Goal: Navigation & Orientation: Find specific page/section

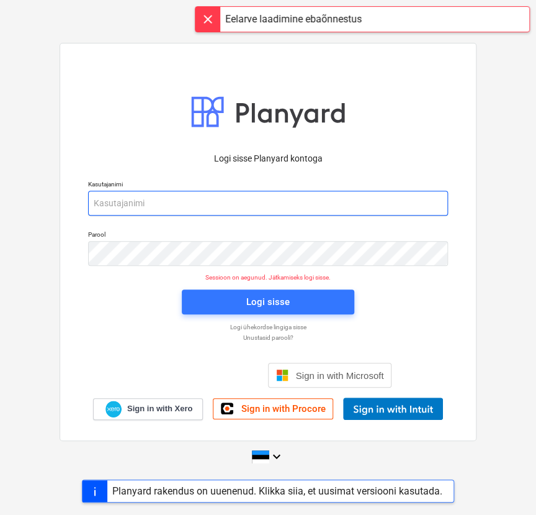
click at [138, 202] on input "email" at bounding box center [268, 203] width 360 height 25
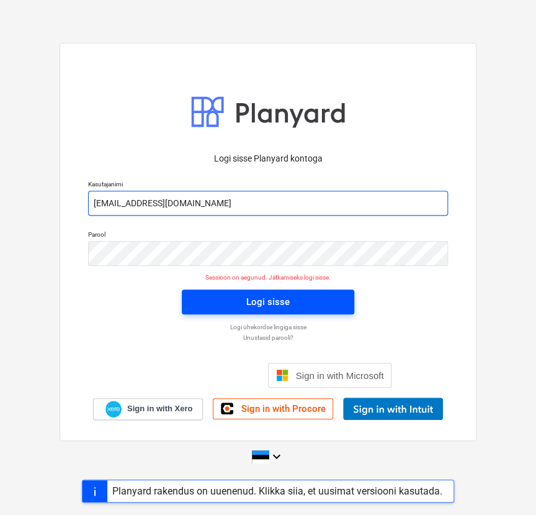
type input "[EMAIL_ADDRESS][DOMAIN_NAME]"
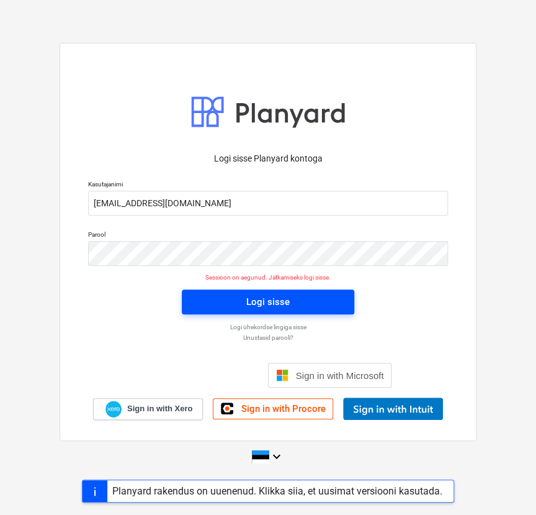
click at [256, 304] on div "Logi sisse" at bounding box center [267, 302] width 43 height 16
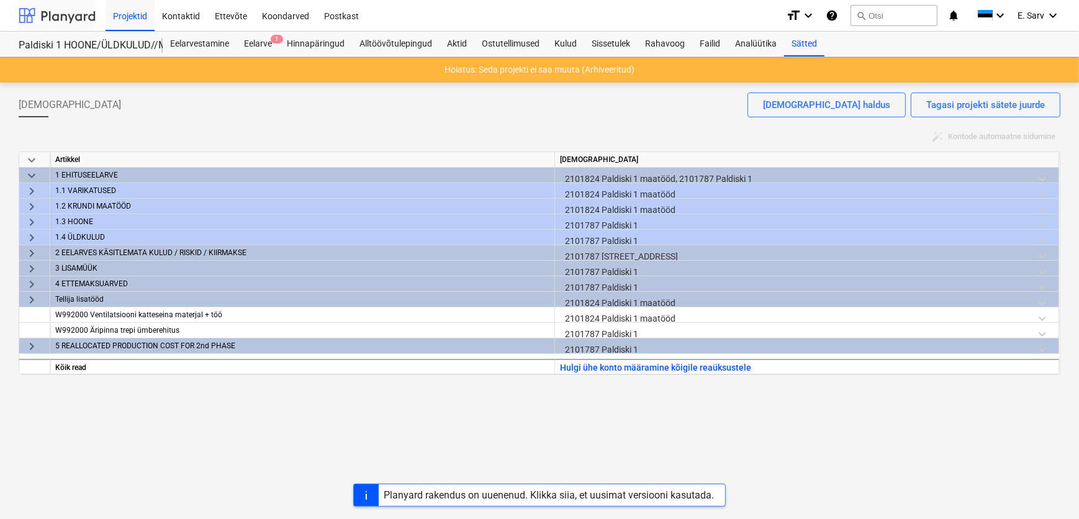
click at [63, 10] on div at bounding box center [57, 15] width 77 height 31
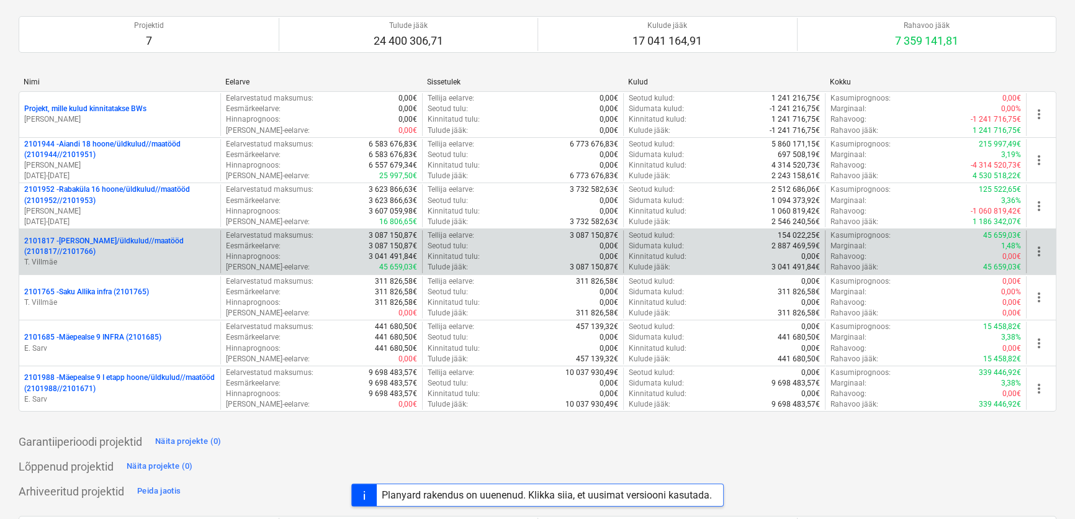
scroll to position [112, 0]
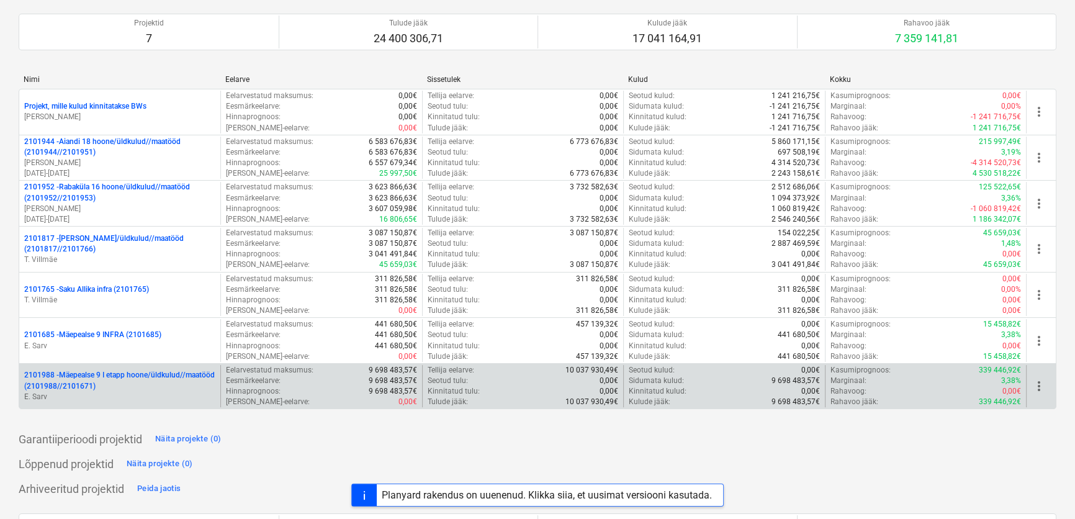
click at [124, 379] on p "2101988 - Mäepealse 9 I etapp hoone/üldkulud//maatööd (2101988//2101671)" at bounding box center [119, 380] width 191 height 21
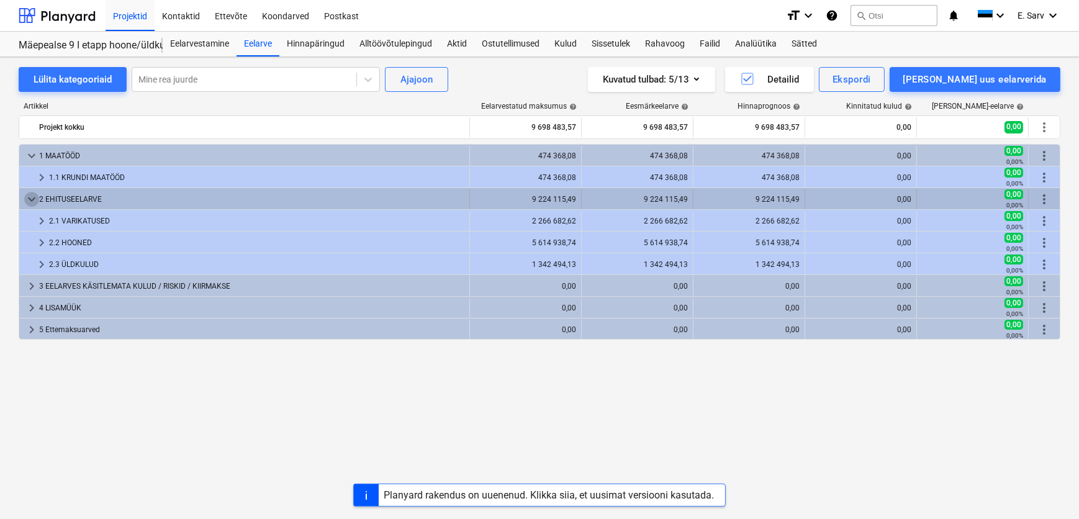
click at [30, 198] on span "keyboard_arrow_down" at bounding box center [31, 199] width 15 height 15
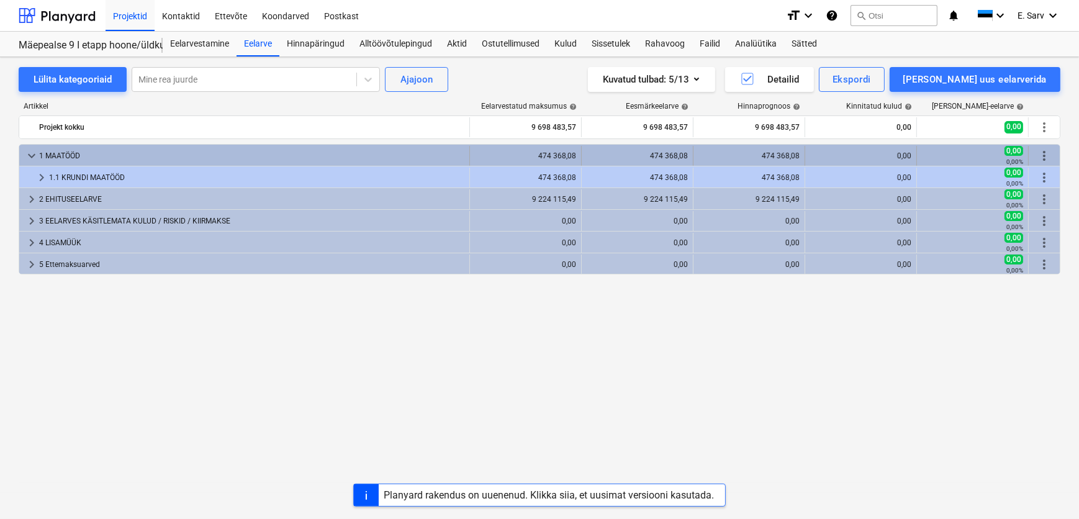
click at [25, 153] on span "keyboard_arrow_down" at bounding box center [31, 155] width 15 height 15
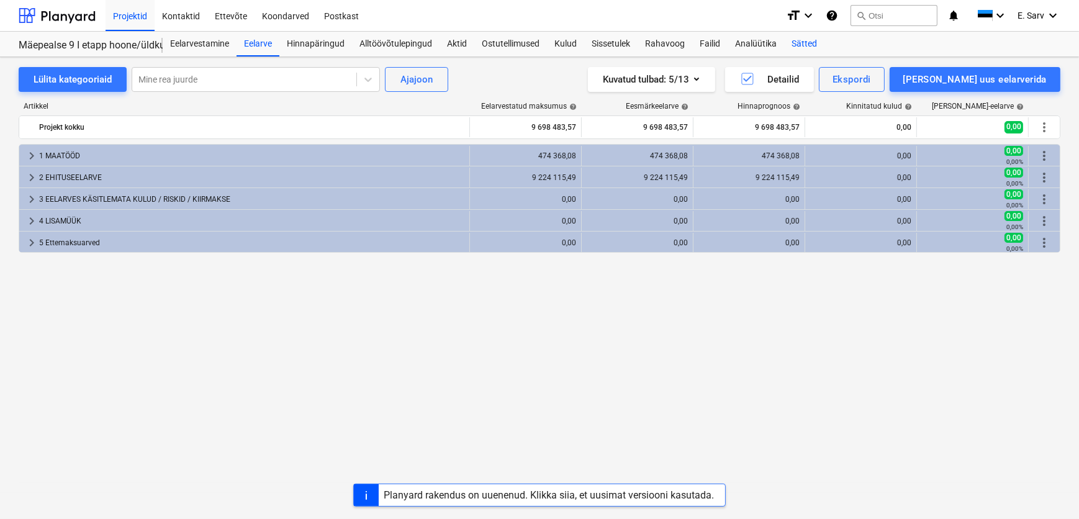
click at [536, 40] on div "Sätted" at bounding box center [804, 44] width 40 height 25
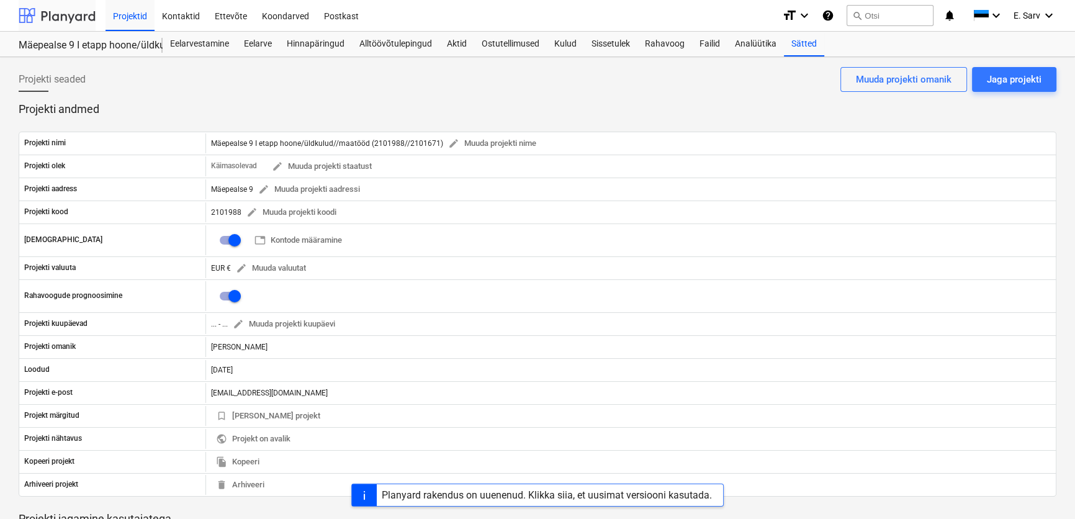
click at [28, 13] on div at bounding box center [57, 15] width 77 height 31
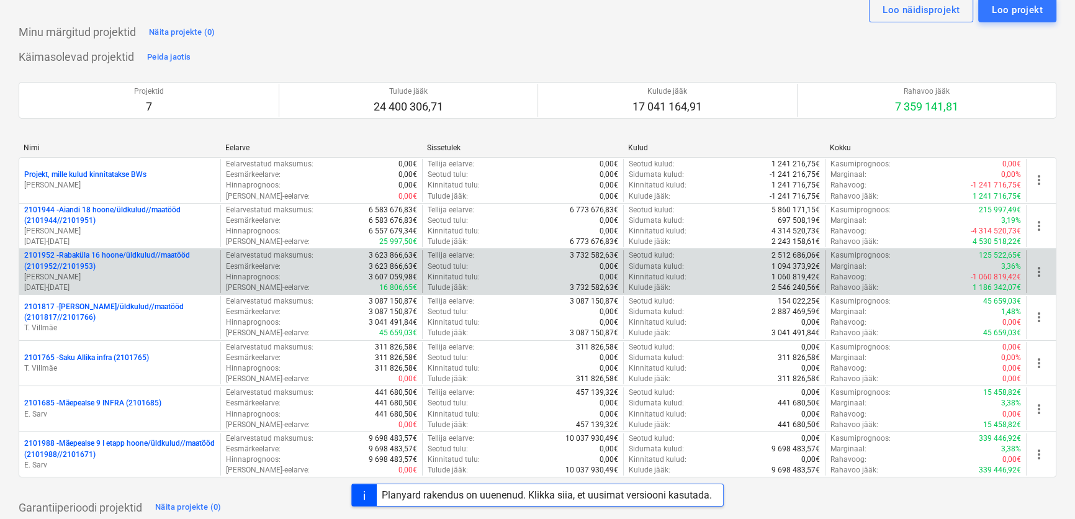
scroll to position [112, 0]
